Goal: Task Accomplishment & Management: Use online tool/utility

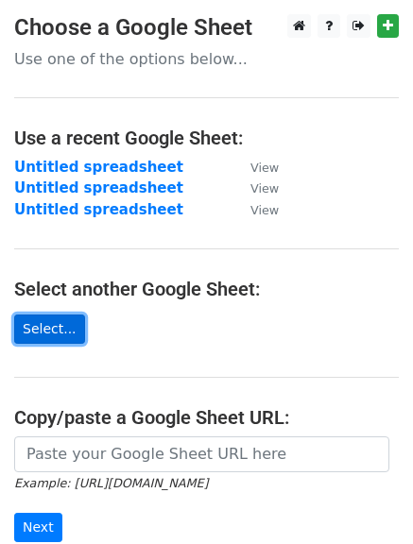
click at [41, 322] on link "Select..." at bounding box center [49, 328] width 71 height 29
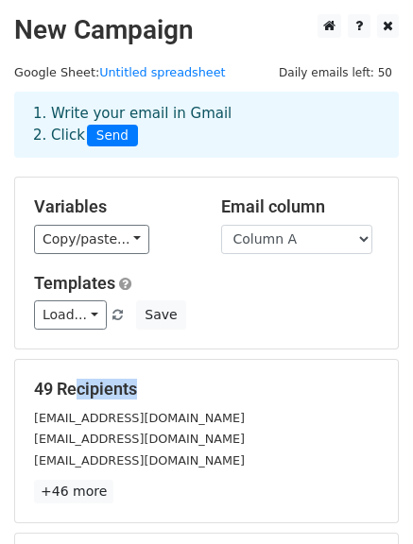
drag, startPoint x: 30, startPoint y: 417, endPoint x: 64, endPoint y: 383, distance: 48.1
click at [64, 383] on div "49 Recipients [EMAIL_ADDRESS][DOMAIN_NAME] [EMAIL_ADDRESS][DOMAIN_NAME] [EMAIL_…" at bounding box center [206, 441] width 345 height 125
click at [241, 423] on div "[EMAIL_ADDRESS][DOMAIN_NAME]" at bounding box center [206, 418] width 373 height 22
click at [98, 392] on h5 "49 Recipients" at bounding box center [206, 389] width 345 height 21
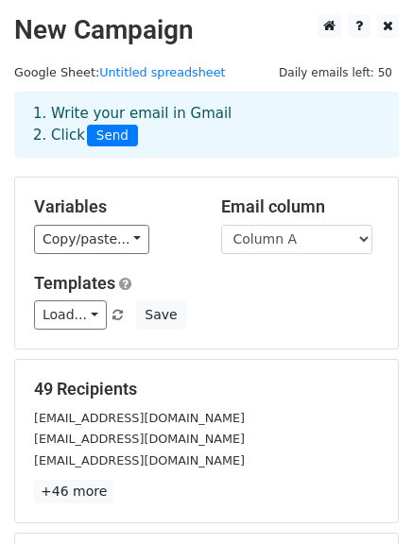
click at [251, 402] on div "49 Recipients [EMAIL_ADDRESS][DOMAIN_NAME] [EMAIL_ADDRESS][DOMAIN_NAME] [EMAIL_…" at bounding box center [206, 441] width 345 height 125
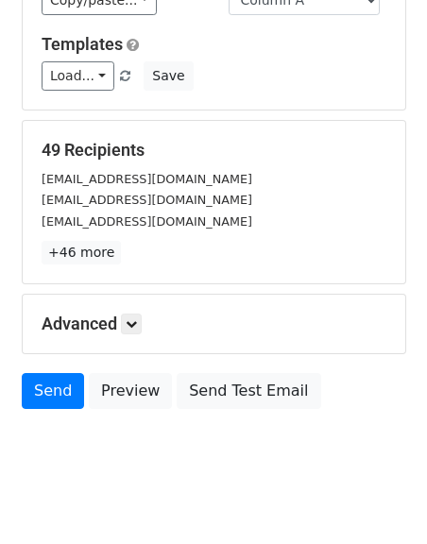
scroll to position [254, 0]
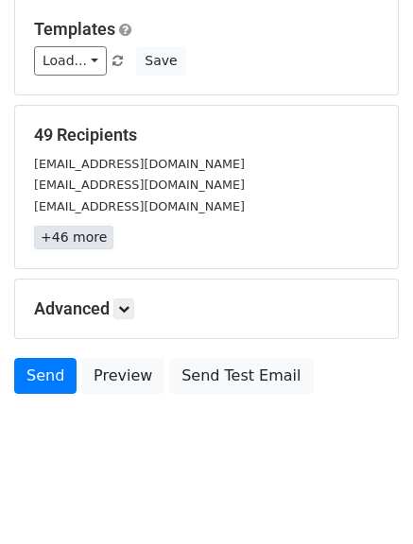
click at [62, 241] on link "+46 more" at bounding box center [73, 238] width 79 height 24
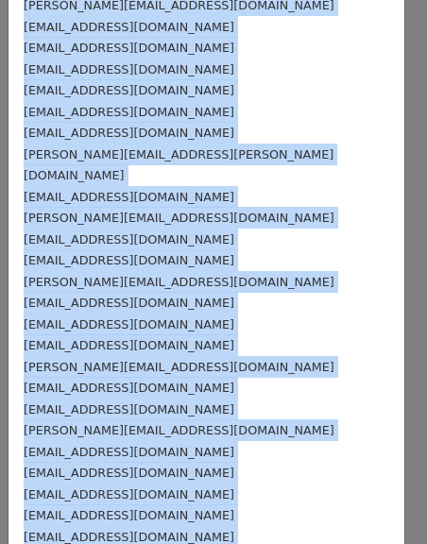
scroll to position [668, 0]
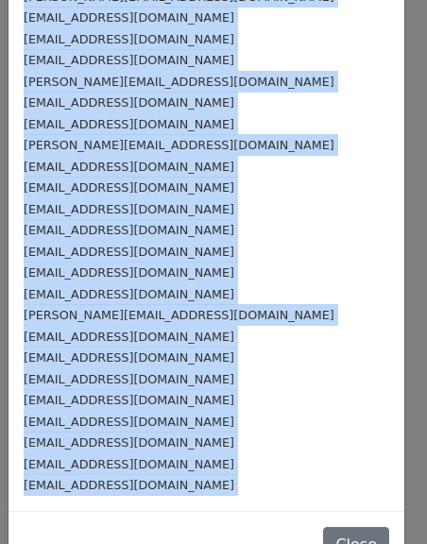
drag, startPoint x: 20, startPoint y: 85, endPoint x: 160, endPoint y: 489, distance: 427.5
copy form "[EMAIL_ADDRESS][DOMAIN_NAME] [EMAIL_ADDRESS][DOMAIN_NAME] [EMAIL_ADDRESS][DOMAI…"
click at [319, 177] on div "[EMAIL_ADDRESS][DOMAIN_NAME]" at bounding box center [206, 188] width 365 height 22
